Goal: Task Accomplishment & Management: Manage account settings

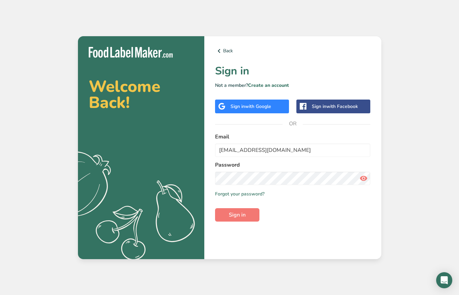
click at [234, 217] on span "Sign in" at bounding box center [237, 215] width 17 height 8
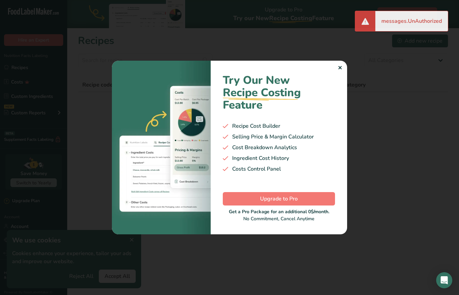
click at [339, 72] on div "✕" at bounding box center [339, 68] width 4 height 8
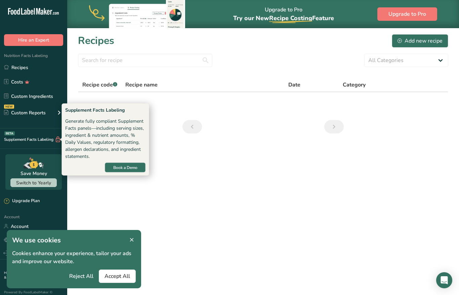
scroll to position [8, 0]
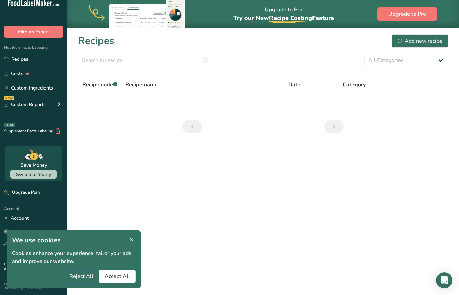
click at [72, 276] on span "Reject All" at bounding box center [81, 277] width 24 height 8
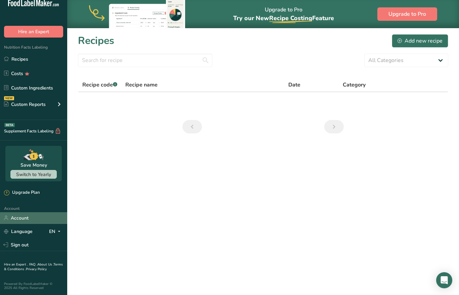
click at [20, 221] on link "Account" at bounding box center [33, 219] width 67 height 12
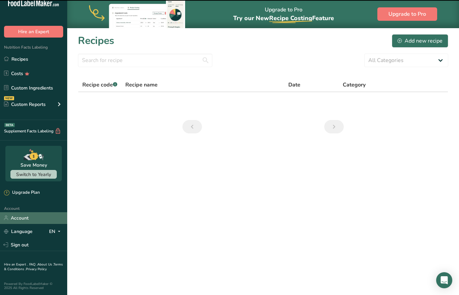
click at [19, 219] on link "Account" at bounding box center [33, 219] width 67 height 12
click at [16, 222] on link "Account" at bounding box center [33, 219] width 67 height 12
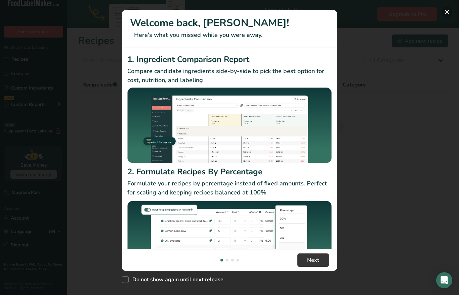
click at [446, 14] on button "New Features" at bounding box center [446, 12] width 11 height 11
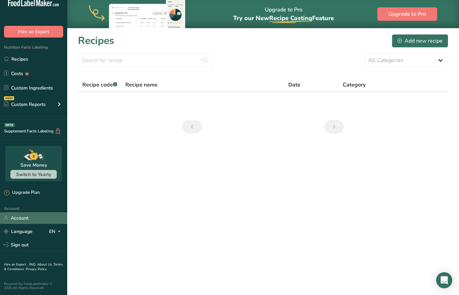
click at [23, 216] on link "Account" at bounding box center [33, 219] width 67 height 12
click at [206, 228] on main "Upgrade to Pro Try our New Recipe Costing .a-29{fill:none;stroke-linecap:round;…" at bounding box center [229, 147] width 459 height 295
click at [34, 219] on link "Account" at bounding box center [33, 219] width 67 height 12
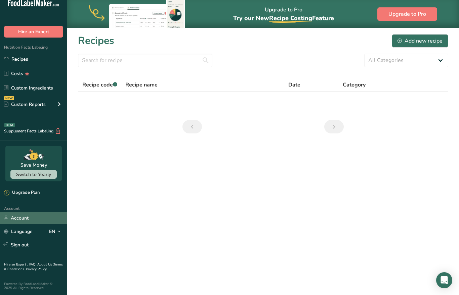
click at [34, 219] on link "Account" at bounding box center [33, 219] width 67 height 12
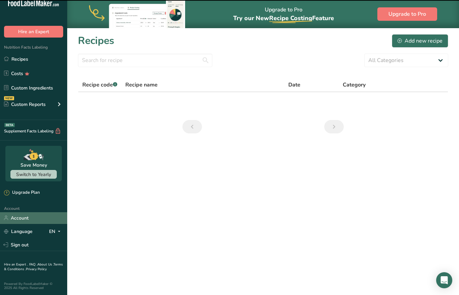
click at [23, 222] on link "Account" at bounding box center [33, 219] width 67 height 12
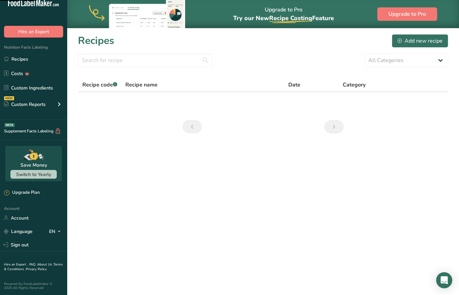
click at [244, 236] on main "Upgrade to Pro Try our New Recipe Costing .a-29{fill:none;stroke-linecap:round;…" at bounding box center [229, 147] width 459 height 295
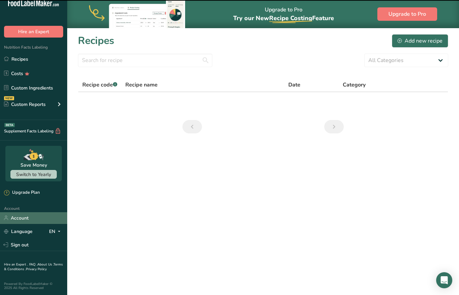
click at [28, 221] on link "Account" at bounding box center [33, 219] width 67 height 12
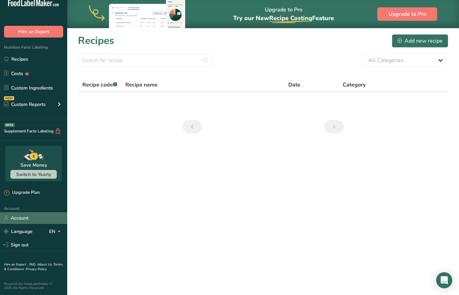
click at [28, 221] on link "Account" at bounding box center [33, 219] width 67 height 12
click at [26, 220] on link "Account" at bounding box center [33, 219] width 67 height 12
click at [299, 52] on section "Recipes Add new recipe All Categories Baked Goods Beverages Confectionery Cooke…" at bounding box center [263, 86] width 392 height 117
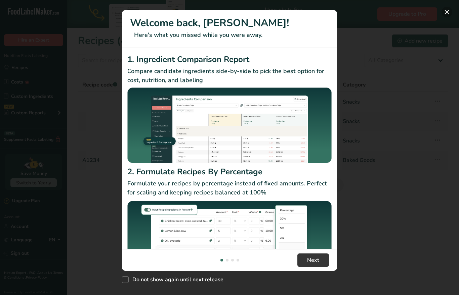
click at [449, 11] on button "New Features" at bounding box center [446, 12] width 11 height 11
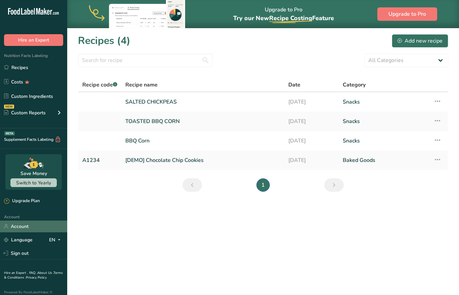
click at [25, 226] on link "Account" at bounding box center [33, 227] width 67 height 12
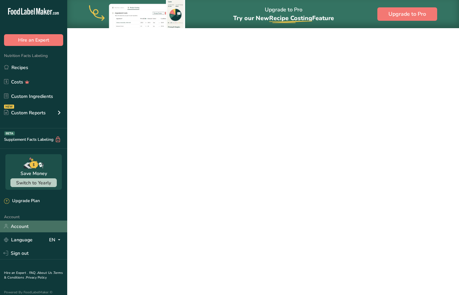
click at [25, 226] on link "Account" at bounding box center [33, 227] width 67 height 12
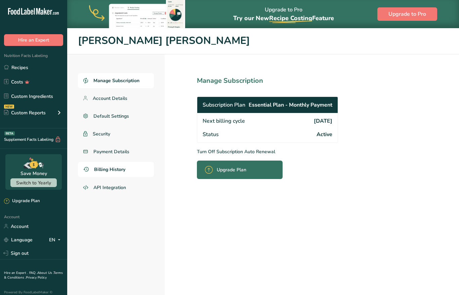
click at [107, 169] on span "Billing History" at bounding box center [109, 169] width 31 height 7
click at [123, 171] on span "Billing History" at bounding box center [109, 169] width 31 height 7
click at [116, 95] on span "Account Details" at bounding box center [110, 98] width 35 height 7
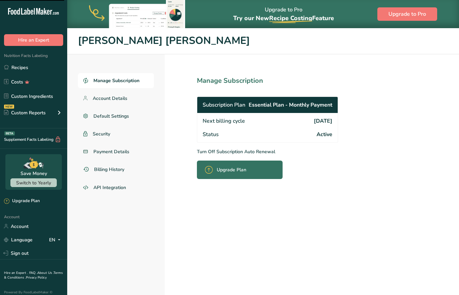
scroll to position [8, 0]
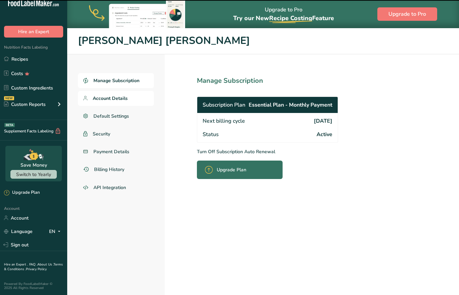
click at [117, 95] on span "Account Details" at bounding box center [110, 98] width 35 height 7
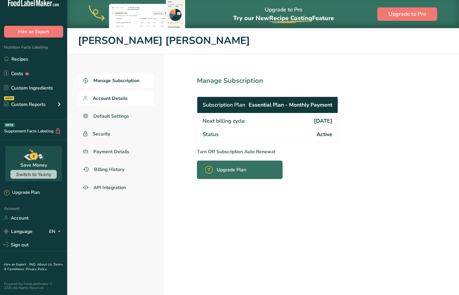
click at [117, 95] on span "Account Details" at bounding box center [110, 98] width 35 height 7
click at [258, 185] on section "Manage Subscription Subscription Plan Essential Plan - Monthly Payment Next bil…" at bounding box center [282, 188] width 235 height 269
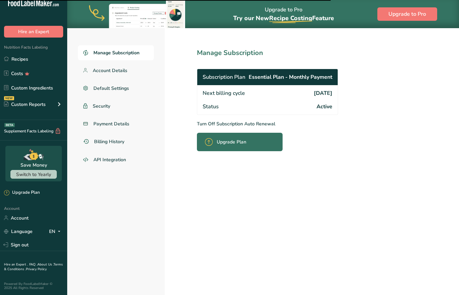
scroll to position [0, 0]
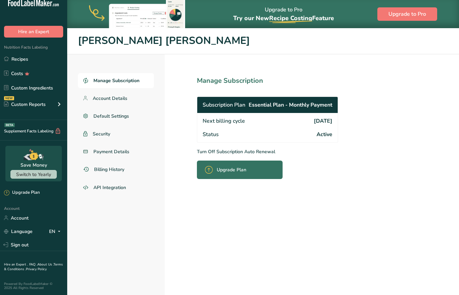
click at [386, 134] on section "Manage Subscription Subscription Plan Essential Plan - Monthly Payment Next bil…" at bounding box center [282, 188] width 235 height 269
click at [247, 115] on div "Next billing cycle 2025-09-27" at bounding box center [267, 120] width 140 height 15
click at [113, 98] on span "Account Details" at bounding box center [110, 98] width 35 height 7
click at [107, 84] on span "Manage Subscription" at bounding box center [116, 80] width 46 height 7
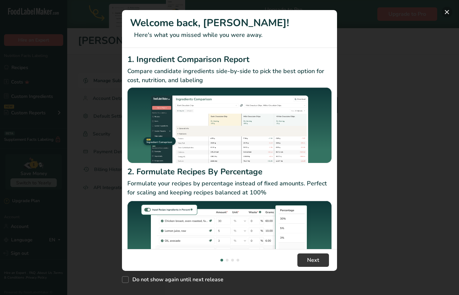
click at [449, 12] on button "New Features" at bounding box center [446, 12] width 11 height 11
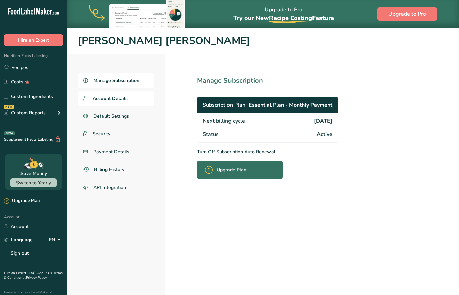
click at [106, 99] on span "Account Details" at bounding box center [110, 98] width 35 height 7
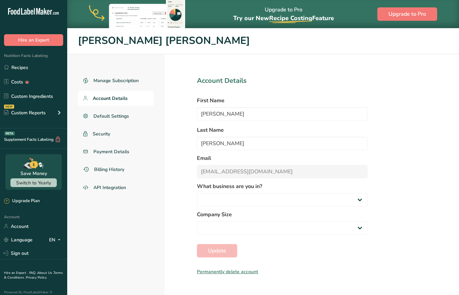
select select "1"
click at [104, 112] on link "Default Settings" at bounding box center [116, 116] width 76 height 15
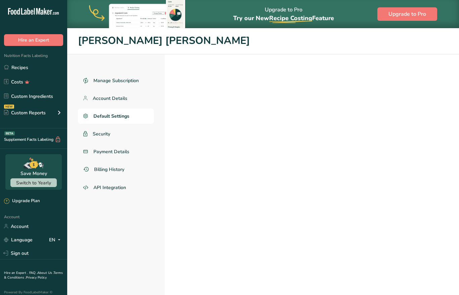
select select "UK"
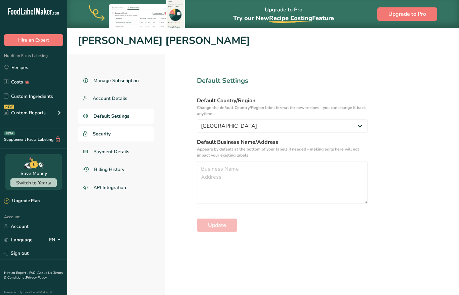
click at [116, 135] on link "Security" at bounding box center [116, 134] width 76 height 15
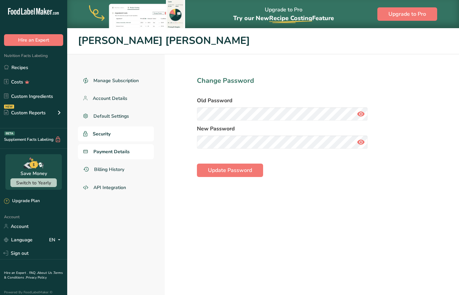
click at [122, 151] on span "Payment Details" at bounding box center [111, 151] width 36 height 7
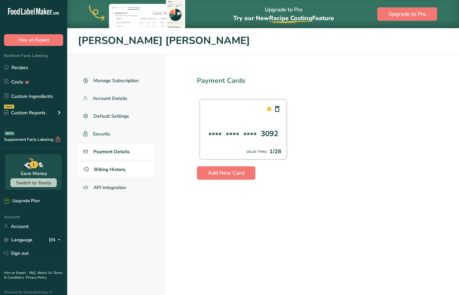
click at [116, 171] on span "Billing History" at bounding box center [109, 169] width 31 height 7
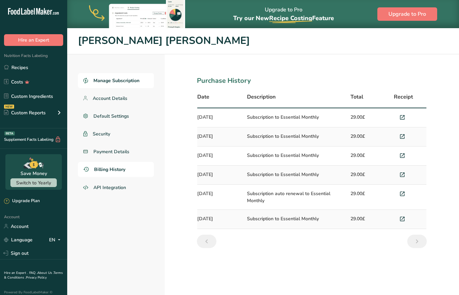
click at [116, 84] on span "Manage Subscription" at bounding box center [116, 80] width 46 height 7
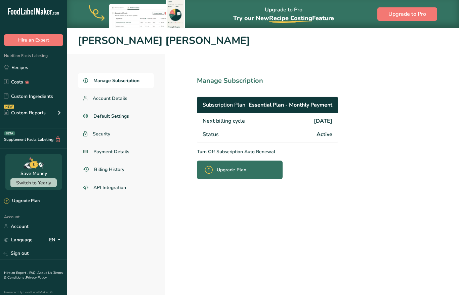
click at [269, 105] on span "Essential Plan - Monthly Payment" at bounding box center [290, 105] width 84 height 8
click at [251, 173] on div "Upgrade Plan" at bounding box center [240, 170] width 86 height 18
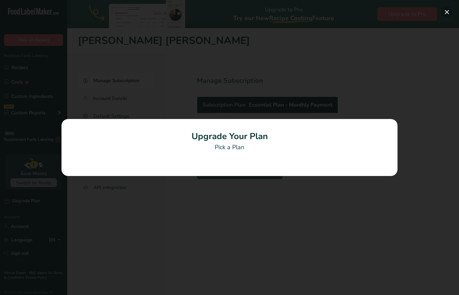
click at [450, 9] on button "Pick Your Pricing Plan Modal" at bounding box center [446, 12] width 11 height 11
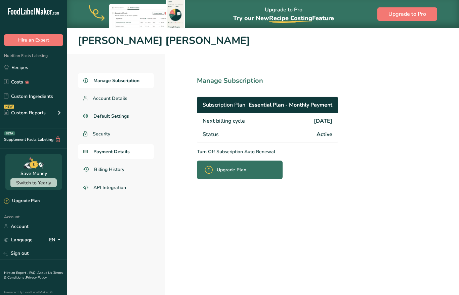
click at [130, 150] on link "Payment Details" at bounding box center [116, 151] width 76 height 15
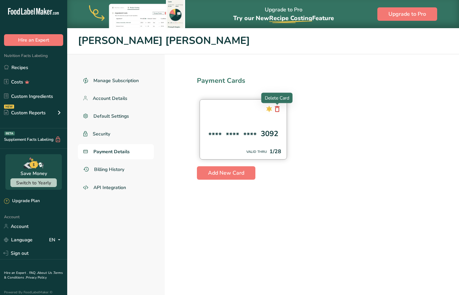
click at [278, 109] on icon at bounding box center [277, 109] width 8 height 12
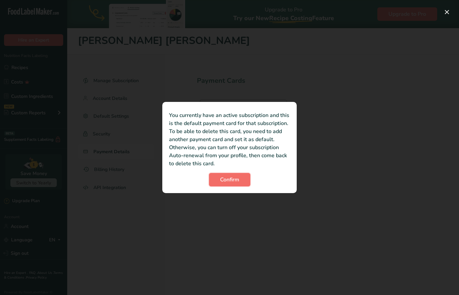
click at [228, 180] on span "Confirm" at bounding box center [229, 180] width 19 height 8
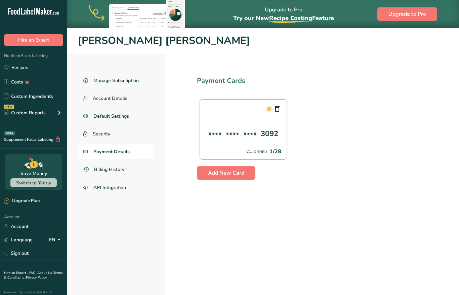
click at [368, 235] on section "Payment Cards **** **** **** 3092 VALID THRU 1/28 Add New Card" at bounding box center [312, 188] width 294 height 269
click at [279, 111] on icon at bounding box center [277, 109] width 8 height 12
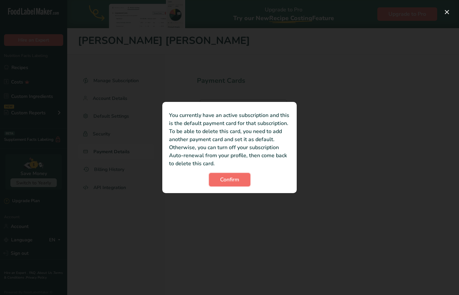
click at [226, 180] on span "Confirm" at bounding box center [229, 180] width 19 height 8
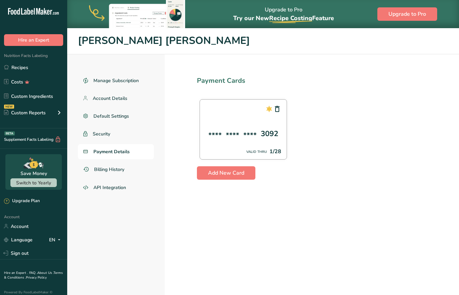
click at [283, 215] on section "Payment Cards **** **** **** 3092 VALID THRU 1/28 Add New Card" at bounding box center [312, 188] width 294 height 269
click at [118, 97] on span "Account Details" at bounding box center [110, 98] width 35 height 7
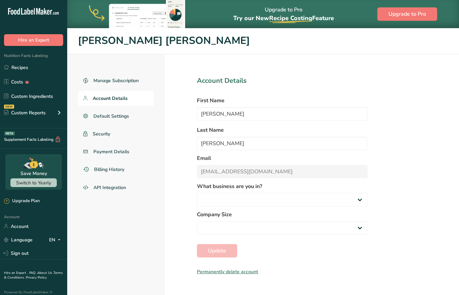
select select "1"
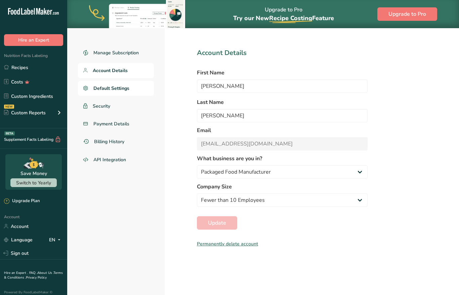
click at [113, 87] on span "Default Settings" at bounding box center [111, 88] width 36 height 7
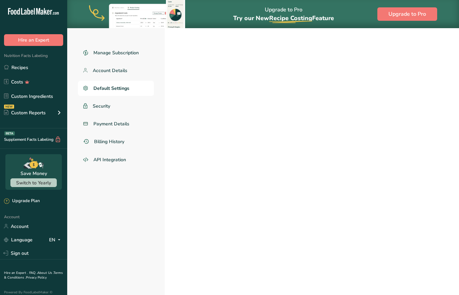
select select "UK"
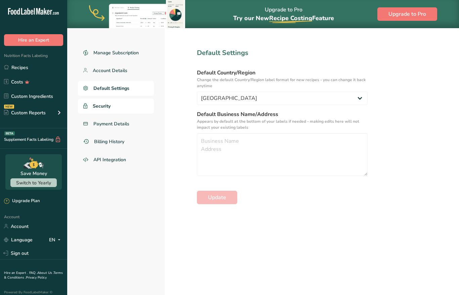
click at [106, 109] on span "Security" at bounding box center [102, 106] width 18 height 7
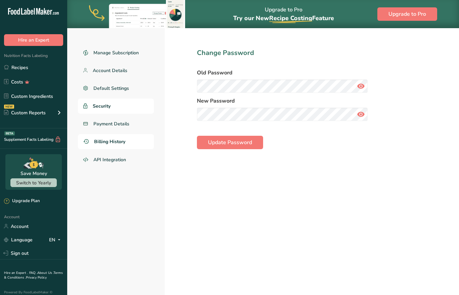
click at [116, 142] on span "Billing History" at bounding box center [109, 141] width 31 height 7
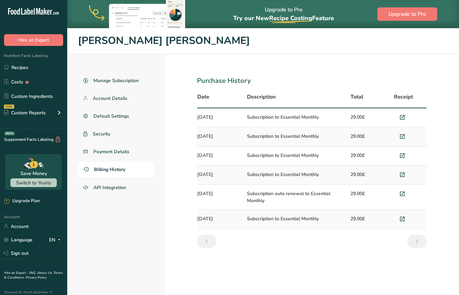
click at [330, 67] on section "Purchase History Date Description Total Receipt [DATE] Subscription to Essentia…" at bounding box center [312, 188] width 294 height 269
click at [402, 119] on icon at bounding box center [402, 117] width 6 height 9
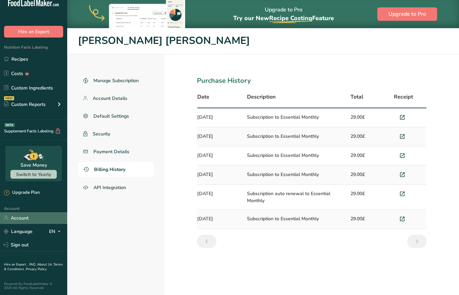
click at [25, 219] on link "Account" at bounding box center [33, 219] width 67 height 12
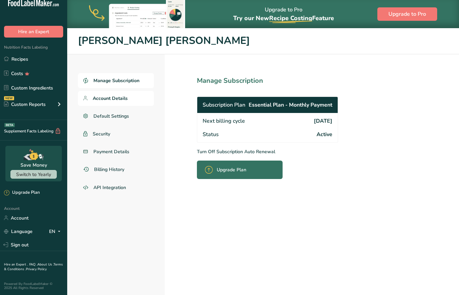
click at [121, 100] on span "Account Details" at bounding box center [110, 98] width 35 height 7
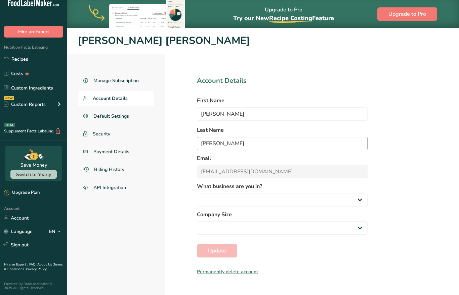
select select "1"
